Goal: Task Accomplishment & Management: Use online tool/utility

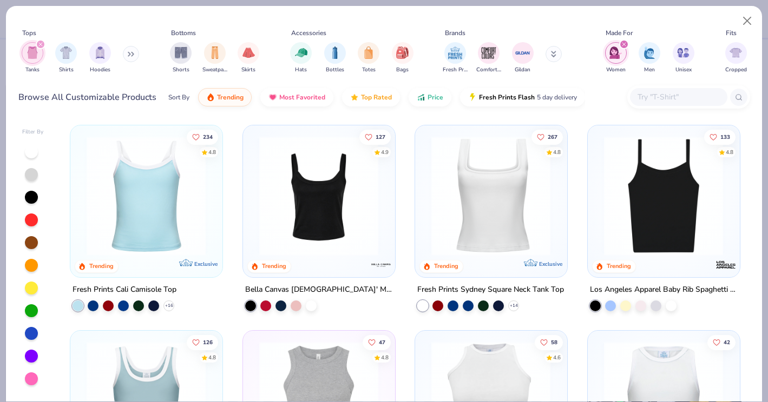
scroll to position [1542, 0]
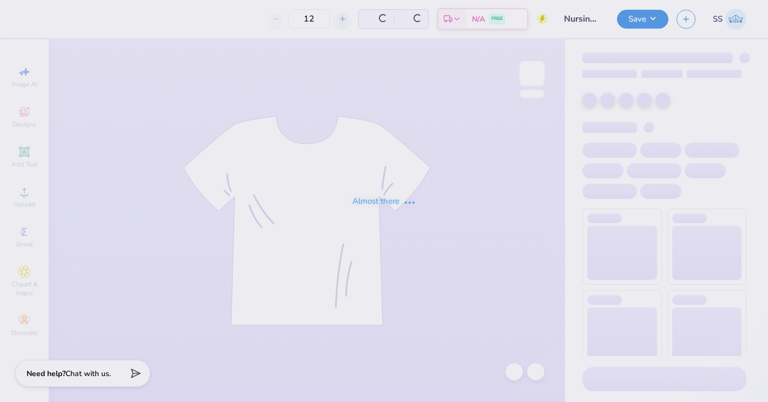
type input "24"
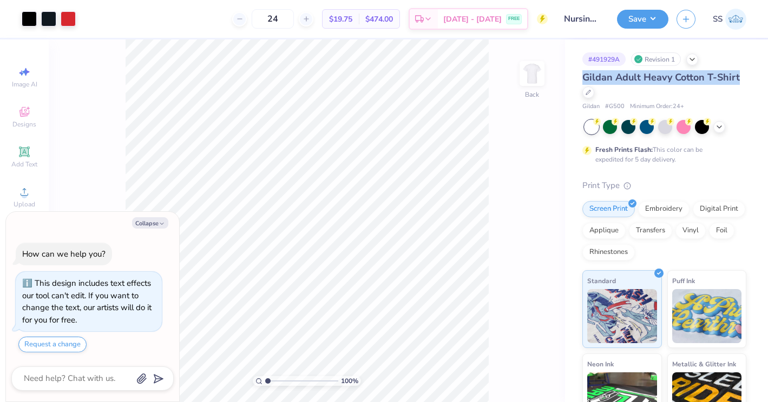
drag, startPoint x: 739, startPoint y: 76, endPoint x: 583, endPoint y: 76, distance: 156.9
click at [583, 76] on div "Gildan Adult Heavy Cotton T-Shirt" at bounding box center [664, 84] width 164 height 29
copy span "Gildan Adult Heavy Cotton T-Shirt"
type textarea "x"
click at [620, 90] on div "Gildan Adult Heavy Cotton T-Shirt" at bounding box center [664, 84] width 164 height 29
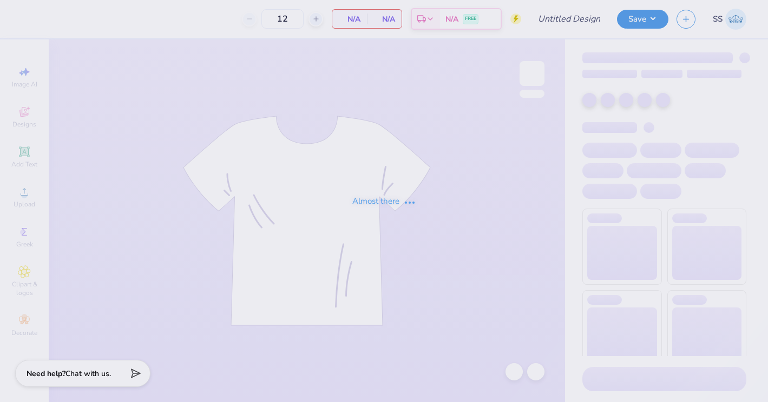
type input "Nursing Tanks"
type input "70"
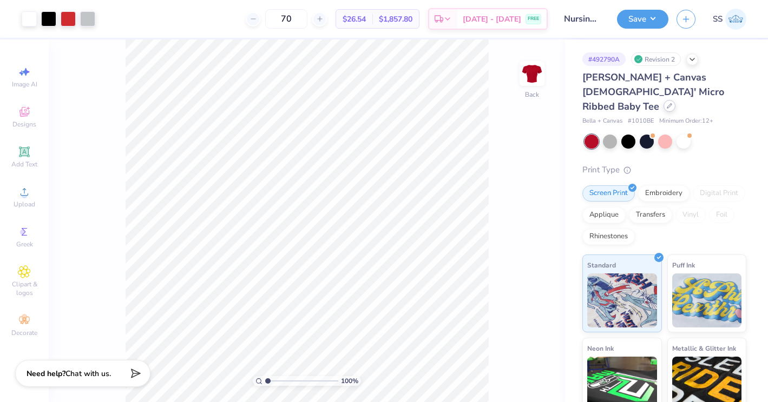
click at [663, 100] on div at bounding box center [669, 106] width 12 height 12
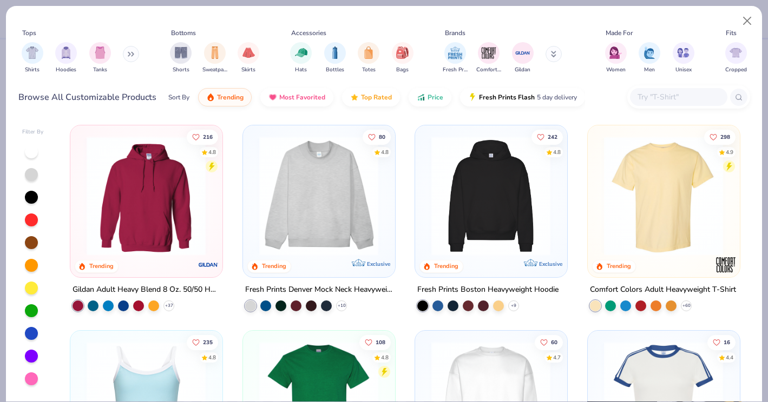
click at [649, 90] on div at bounding box center [678, 97] width 97 height 18
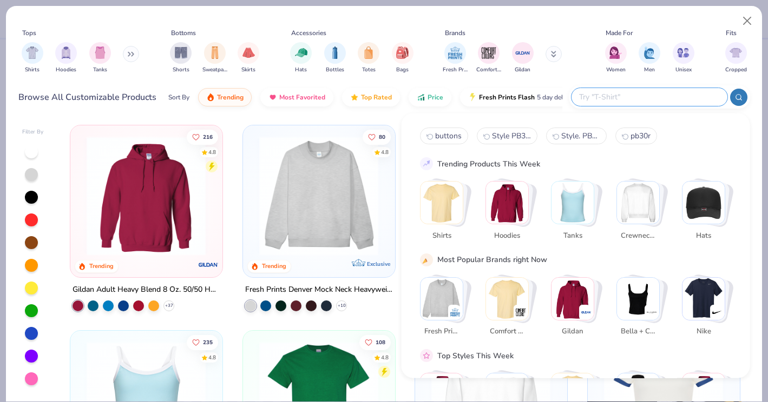
paste input "Gildan Adult Heavy Cotton T-Shirt"
type input "Gildan Adult Heavy Cotton T-Shirt"
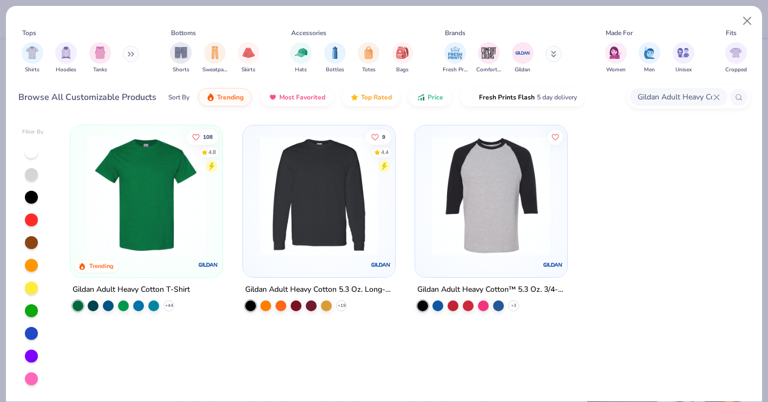
click at [194, 189] on img at bounding box center [146, 196] width 130 height 120
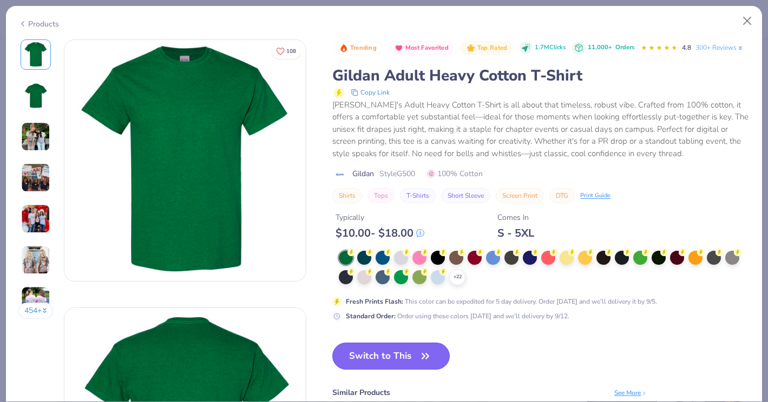
click at [387, 363] on button "Switch to This" at bounding box center [390, 356] width 117 height 27
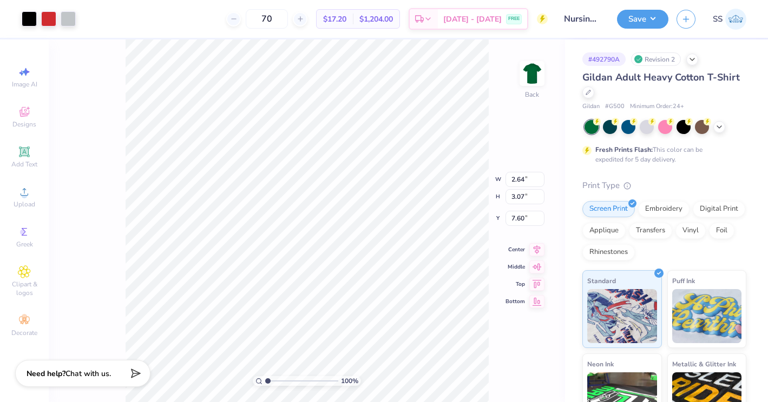
type input "3.00"
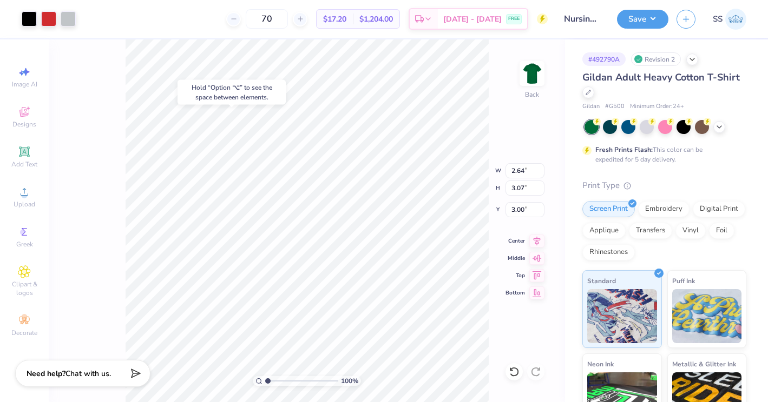
type input "2.77"
type input "0.46"
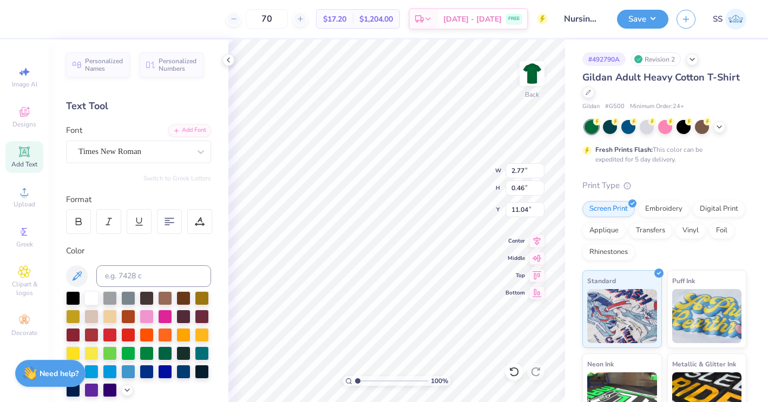
type input "6.48"
type input "2.77"
type input "0.46"
type input "6.42"
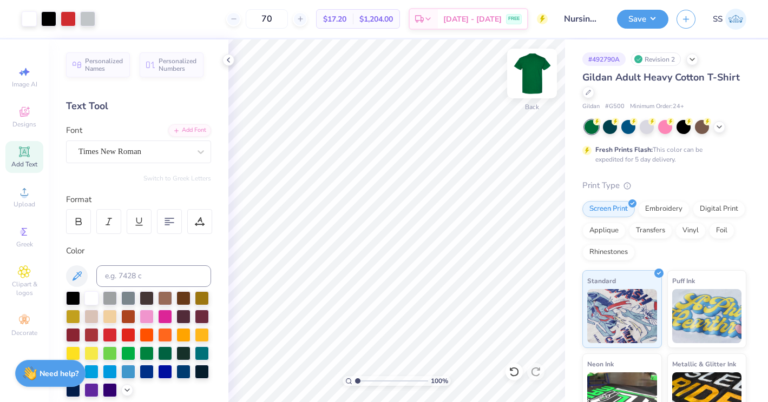
click at [528, 70] on img at bounding box center [531, 73] width 43 height 43
click at [719, 127] on icon at bounding box center [719, 126] width 9 height 9
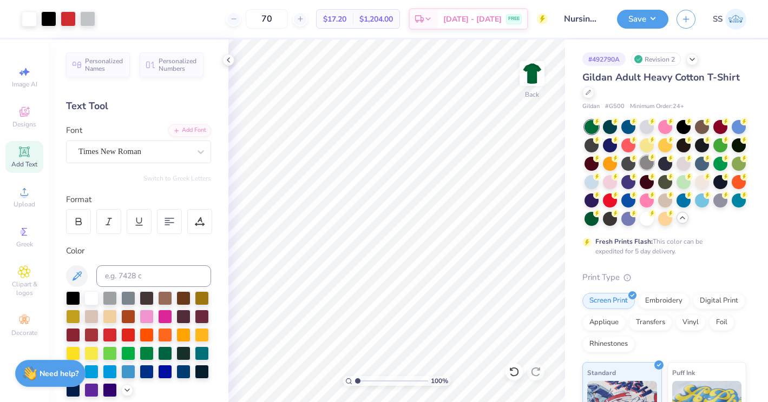
click at [649, 163] on div at bounding box center [646, 163] width 14 height 14
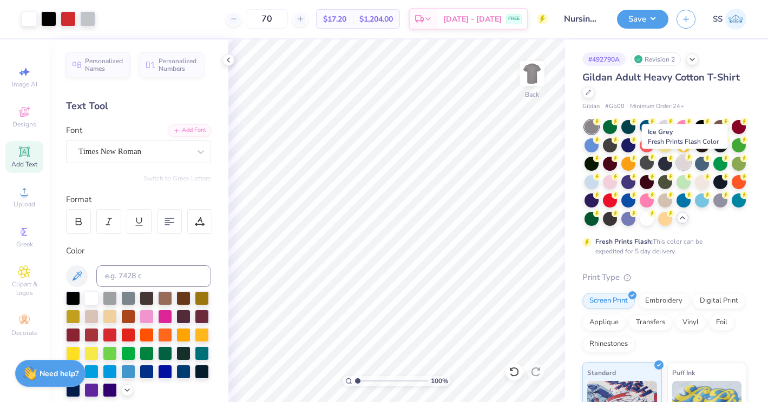
click at [683, 162] on div at bounding box center [683, 163] width 14 height 14
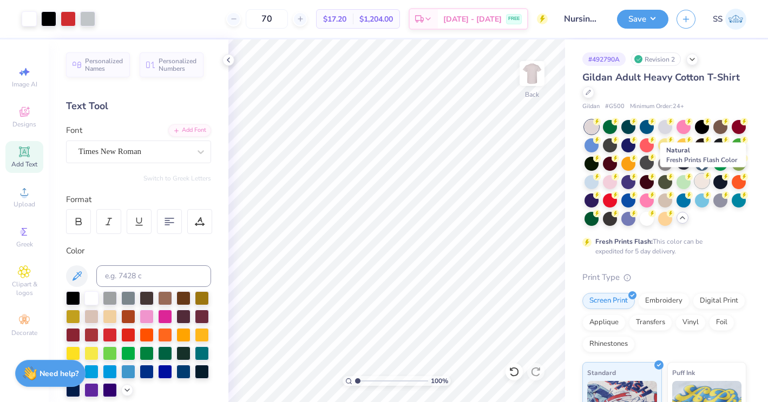
click at [699, 177] on div at bounding box center [702, 181] width 14 height 14
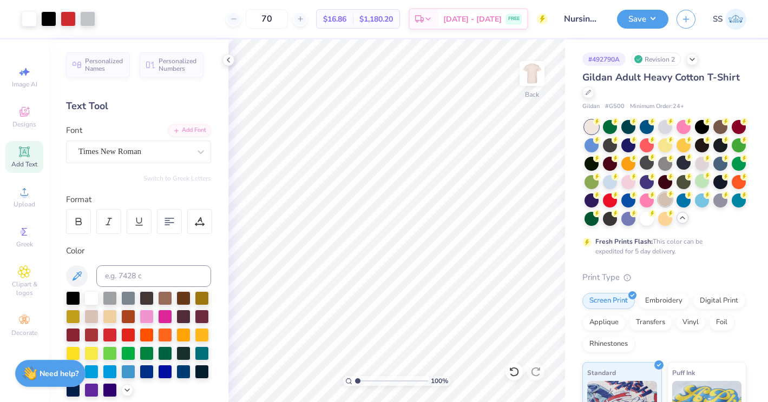
click at [666, 203] on div at bounding box center [665, 200] width 14 height 14
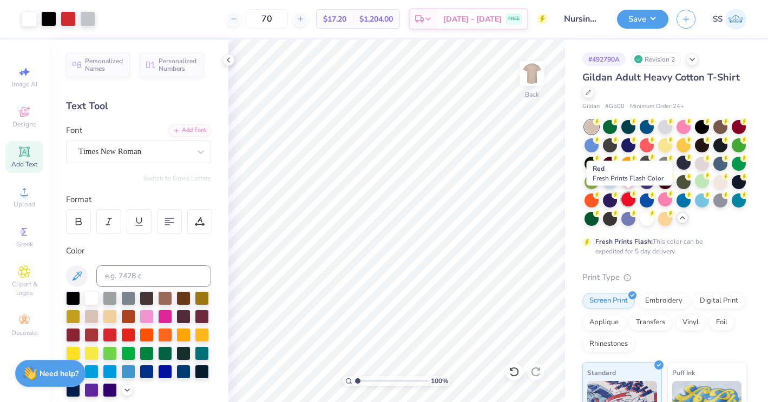
click at [624, 200] on div at bounding box center [628, 200] width 14 height 14
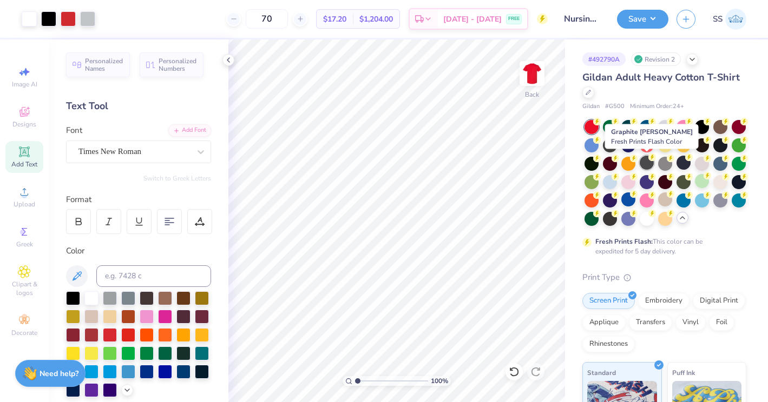
click at [649, 162] on div at bounding box center [646, 163] width 14 height 14
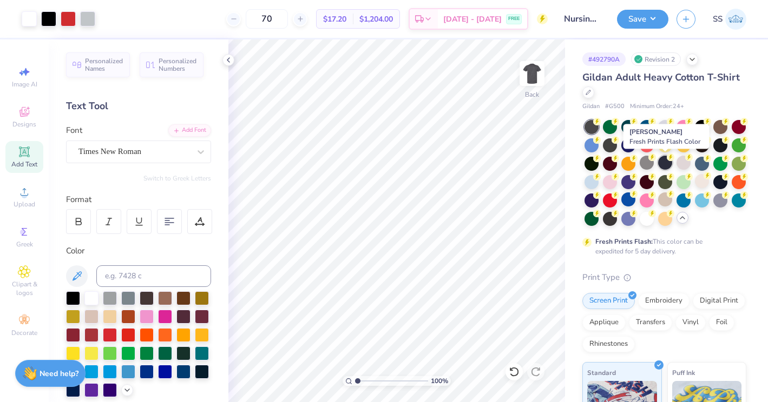
click at [658, 161] on div at bounding box center [665, 163] width 14 height 14
click at [676, 161] on div at bounding box center [683, 163] width 14 height 14
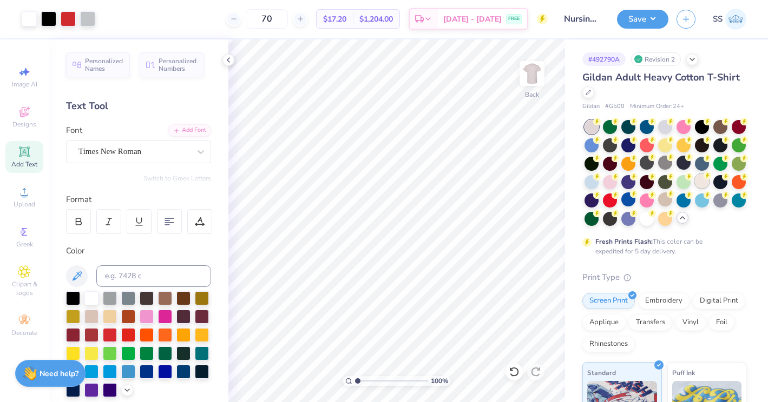
click at [699, 175] on div at bounding box center [702, 181] width 14 height 14
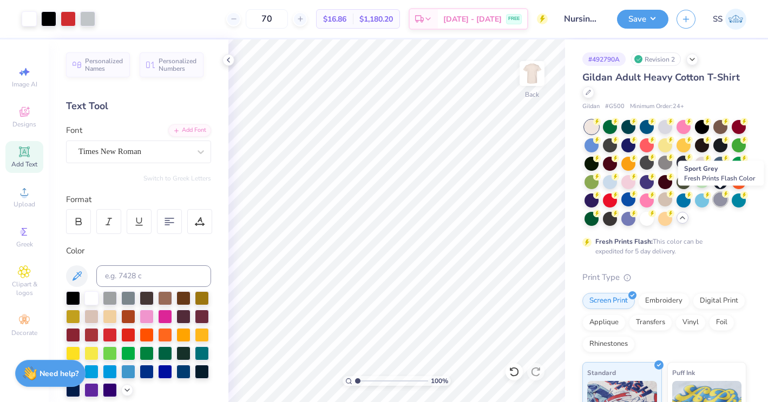
click at [716, 202] on div at bounding box center [720, 200] width 14 height 14
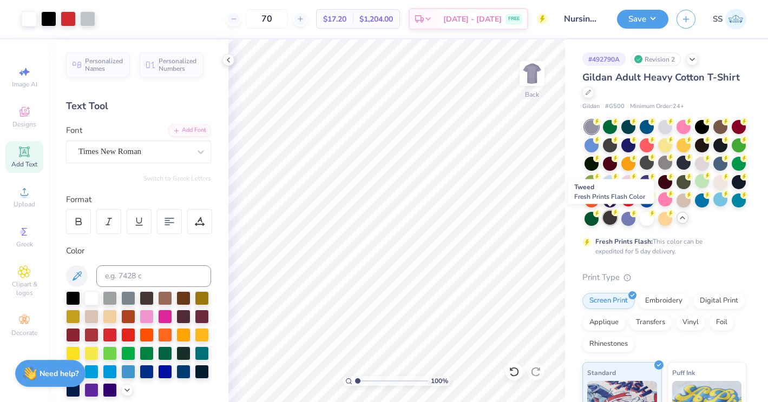
click at [612, 220] on div at bounding box center [610, 218] width 14 height 14
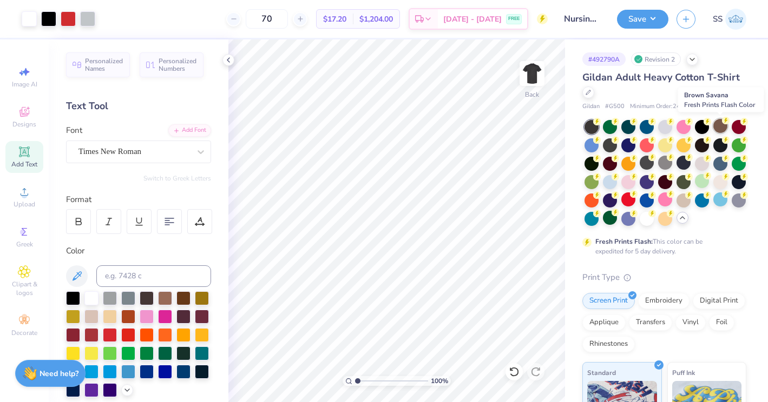
click at [718, 126] on div at bounding box center [720, 126] width 14 height 14
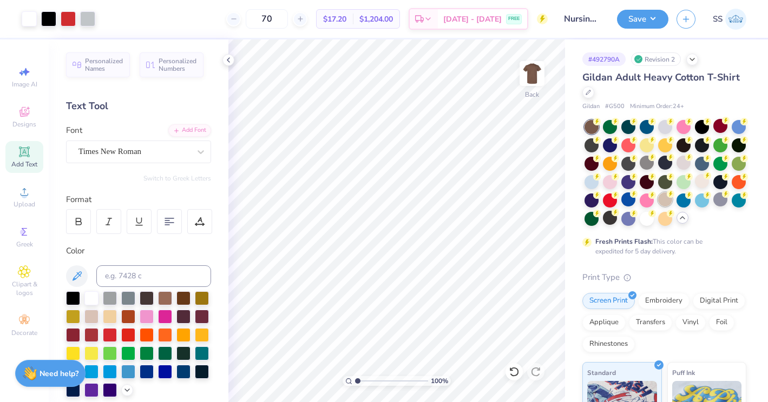
click at [662, 200] on div at bounding box center [665, 200] width 14 height 14
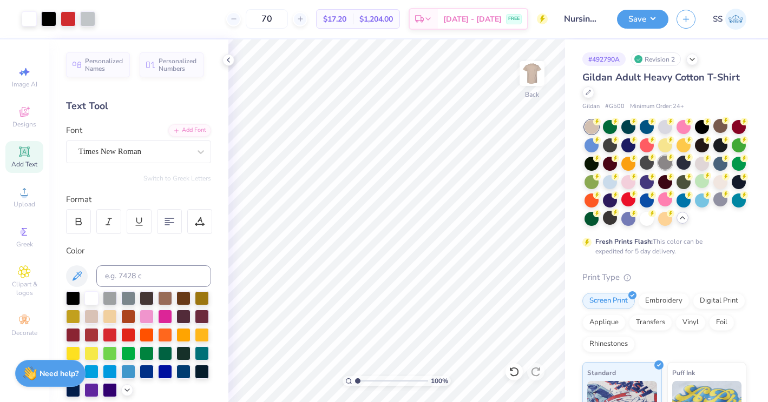
click at [666, 165] on div at bounding box center [665, 163] width 14 height 14
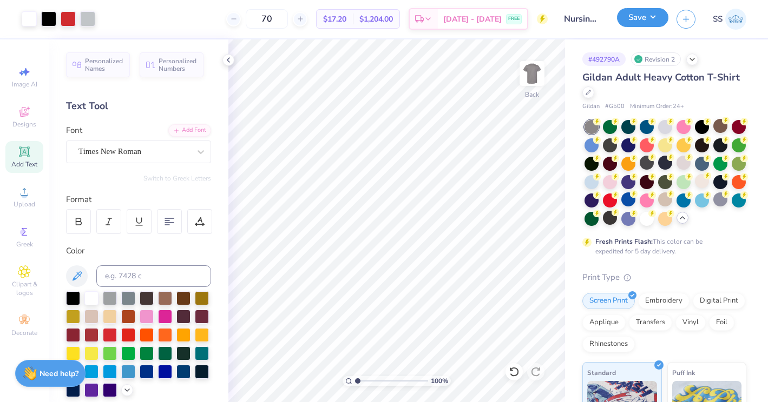
click at [650, 18] on button "Save" at bounding box center [642, 17] width 51 height 19
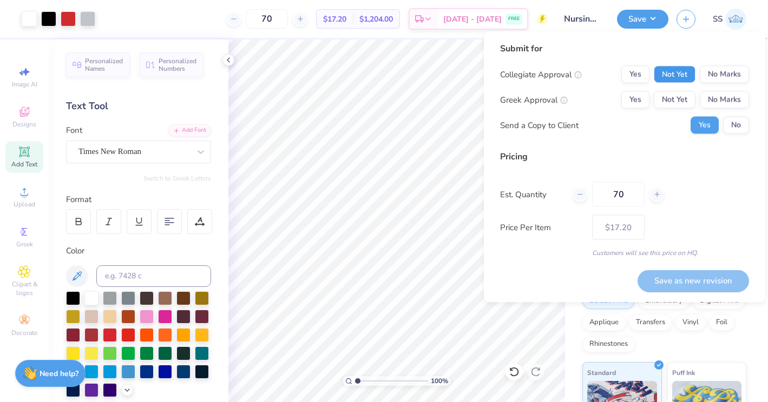
click at [672, 72] on button "Not Yet" at bounding box center [674, 74] width 42 height 17
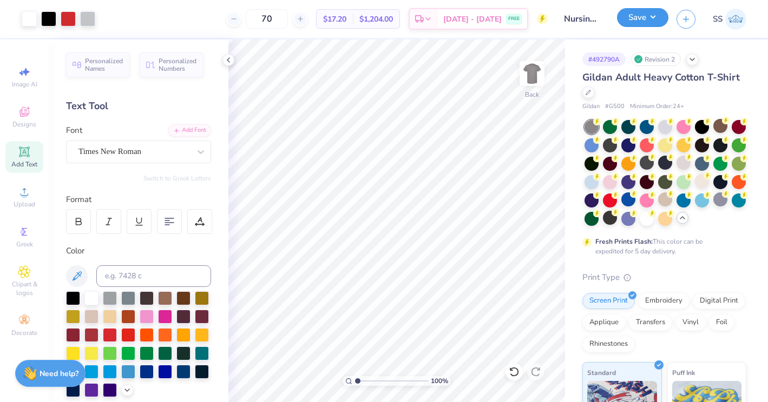
click at [652, 10] on button "Save" at bounding box center [642, 17] width 51 height 19
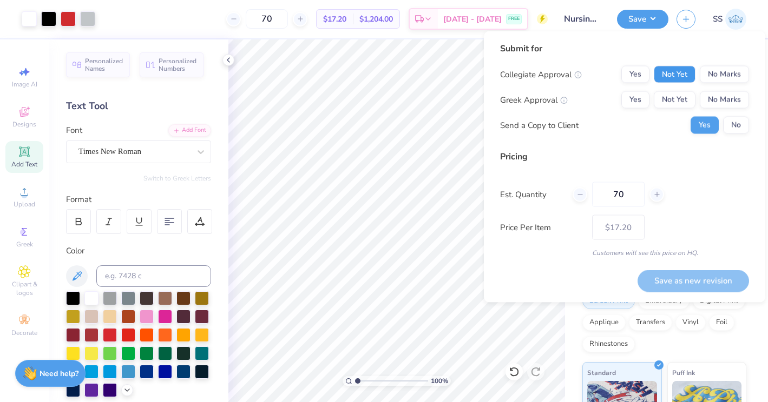
click at [679, 80] on button "Not Yet" at bounding box center [674, 74] width 42 height 17
click at [720, 96] on button "No Marks" at bounding box center [723, 99] width 49 height 17
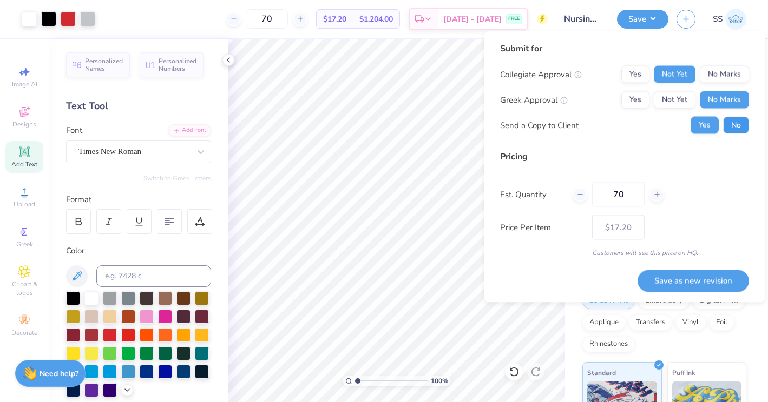
click at [724, 121] on button "No" at bounding box center [736, 125] width 26 height 17
click at [664, 275] on button "Save as new revision" at bounding box center [692, 281] width 111 height 22
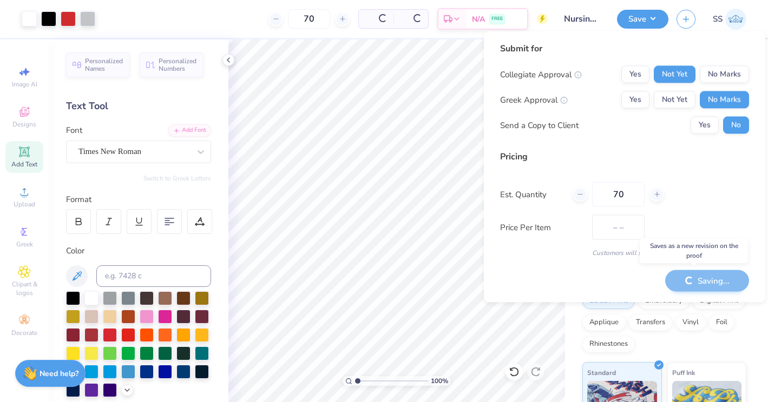
type input "$17.20"
